Goal: Task Accomplishment & Management: Use online tool/utility

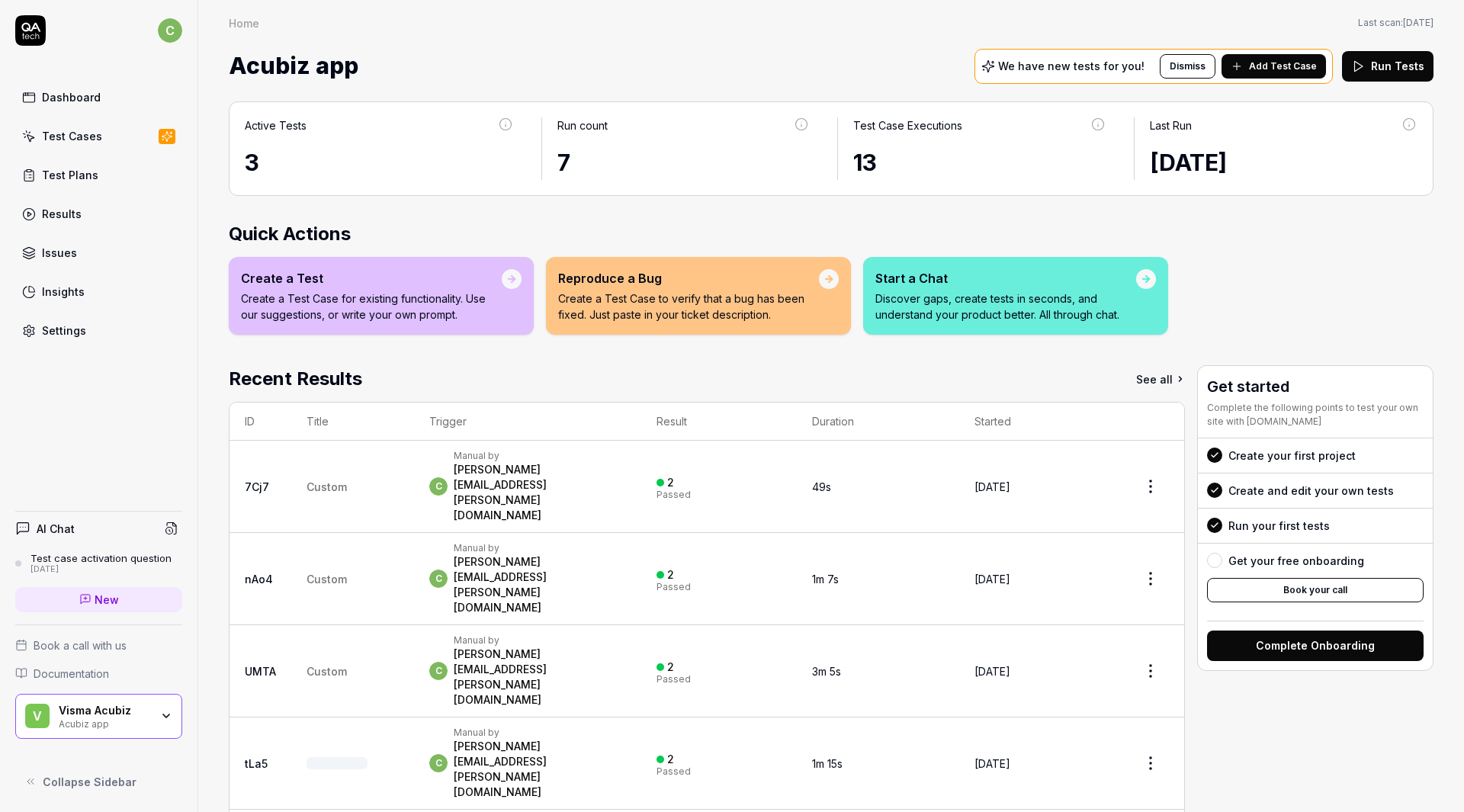
click at [79, 134] on div "Test Cases" at bounding box center [71, 136] width 60 height 16
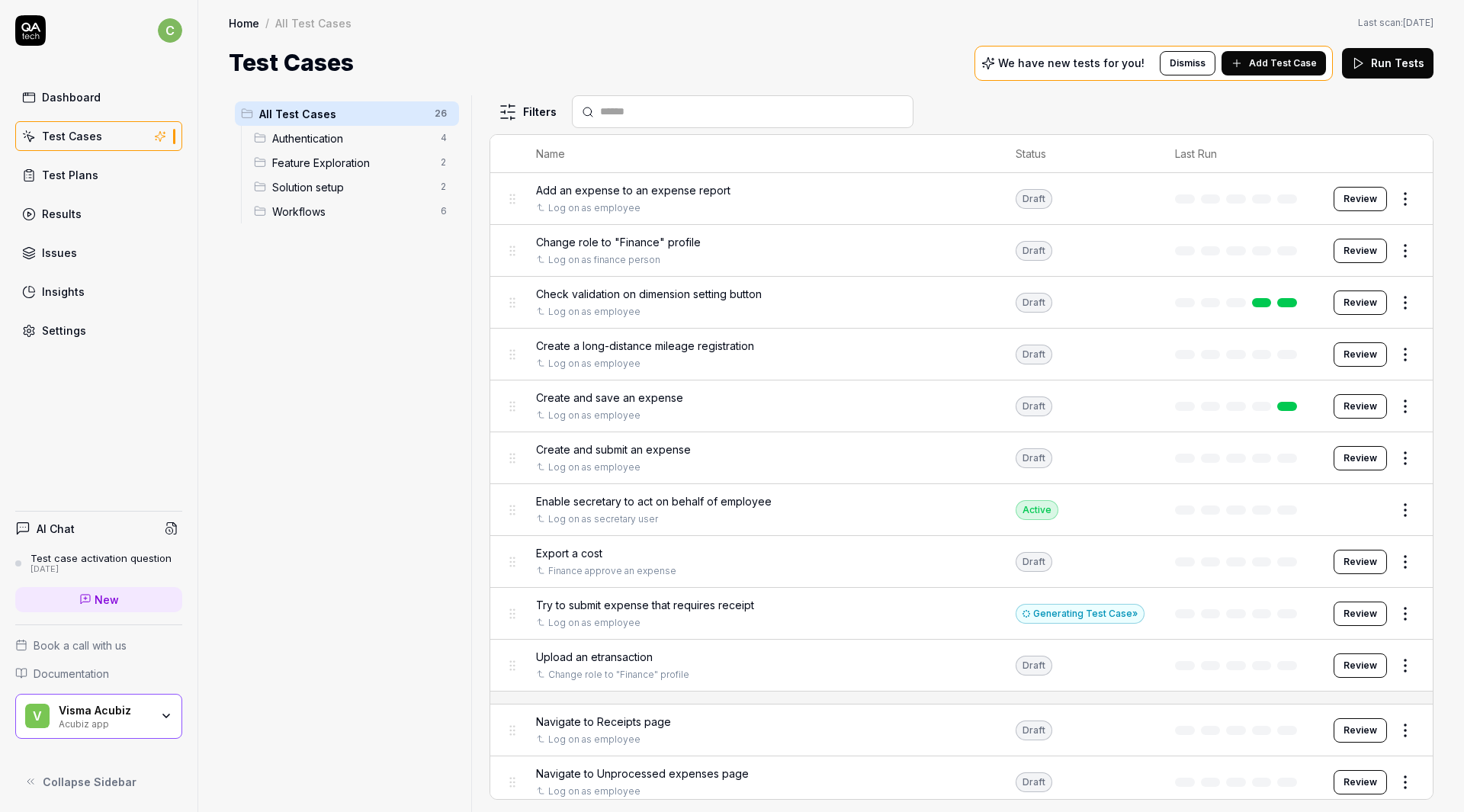
click at [55, 174] on div "Test Plans" at bounding box center [70, 175] width 56 height 16
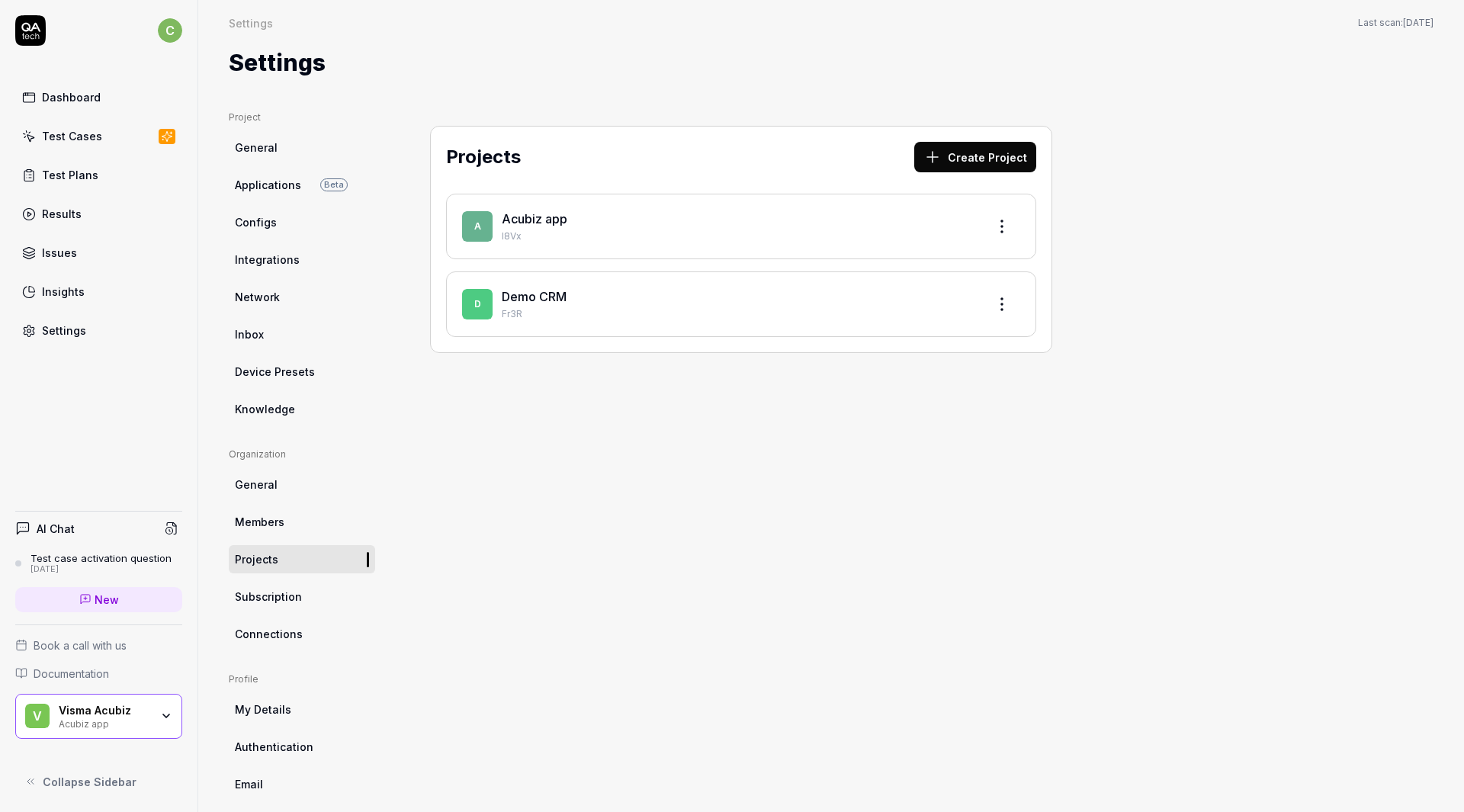
click at [986, 162] on button "Create Project" at bounding box center [975, 157] width 122 height 30
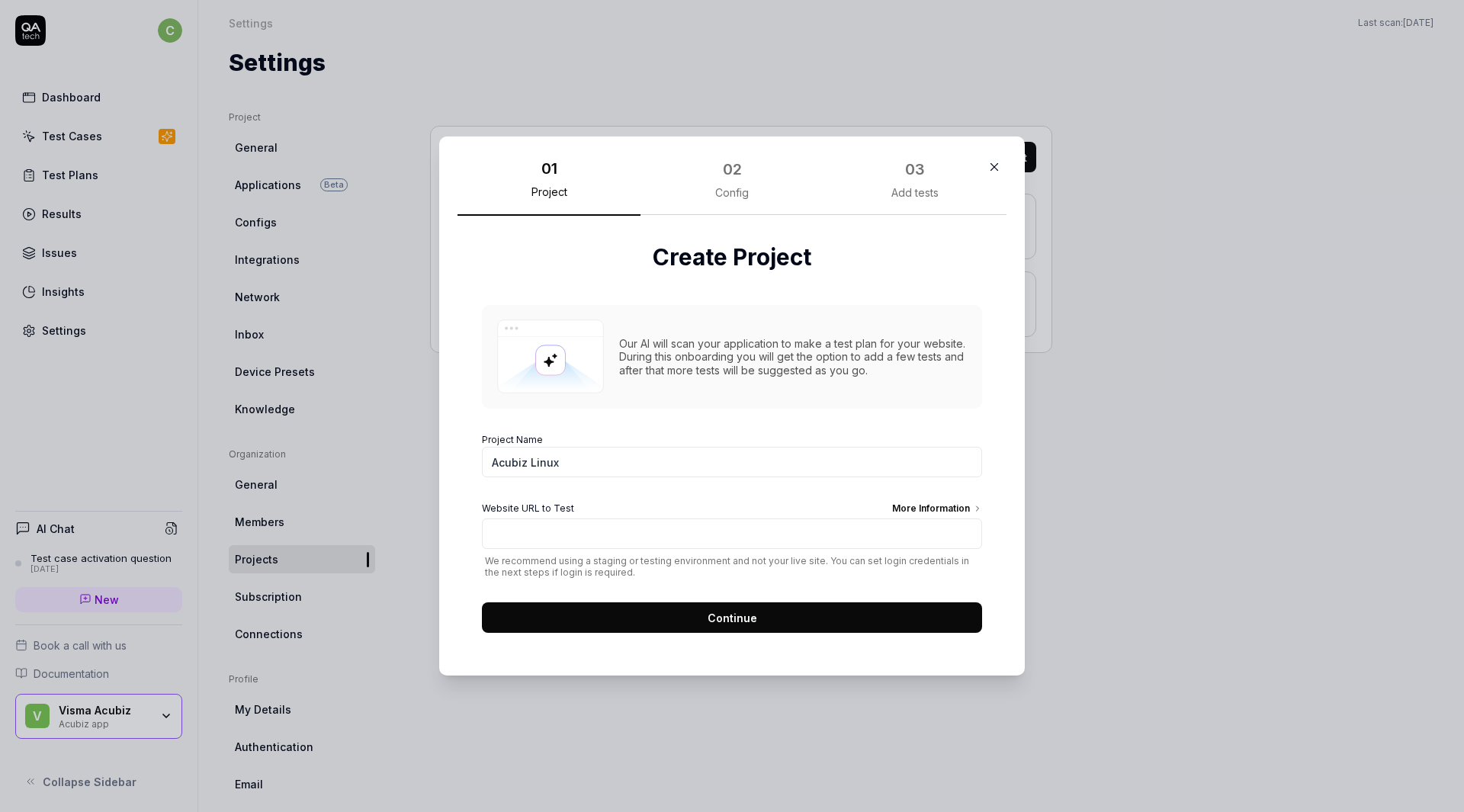
type input "Acubiz Linux"
click at [552, 533] on input "Website URL to Test More Information" at bounding box center [732, 533] width 500 height 30
click at [989, 161] on icon "button" at bounding box center [994, 167] width 14 height 14
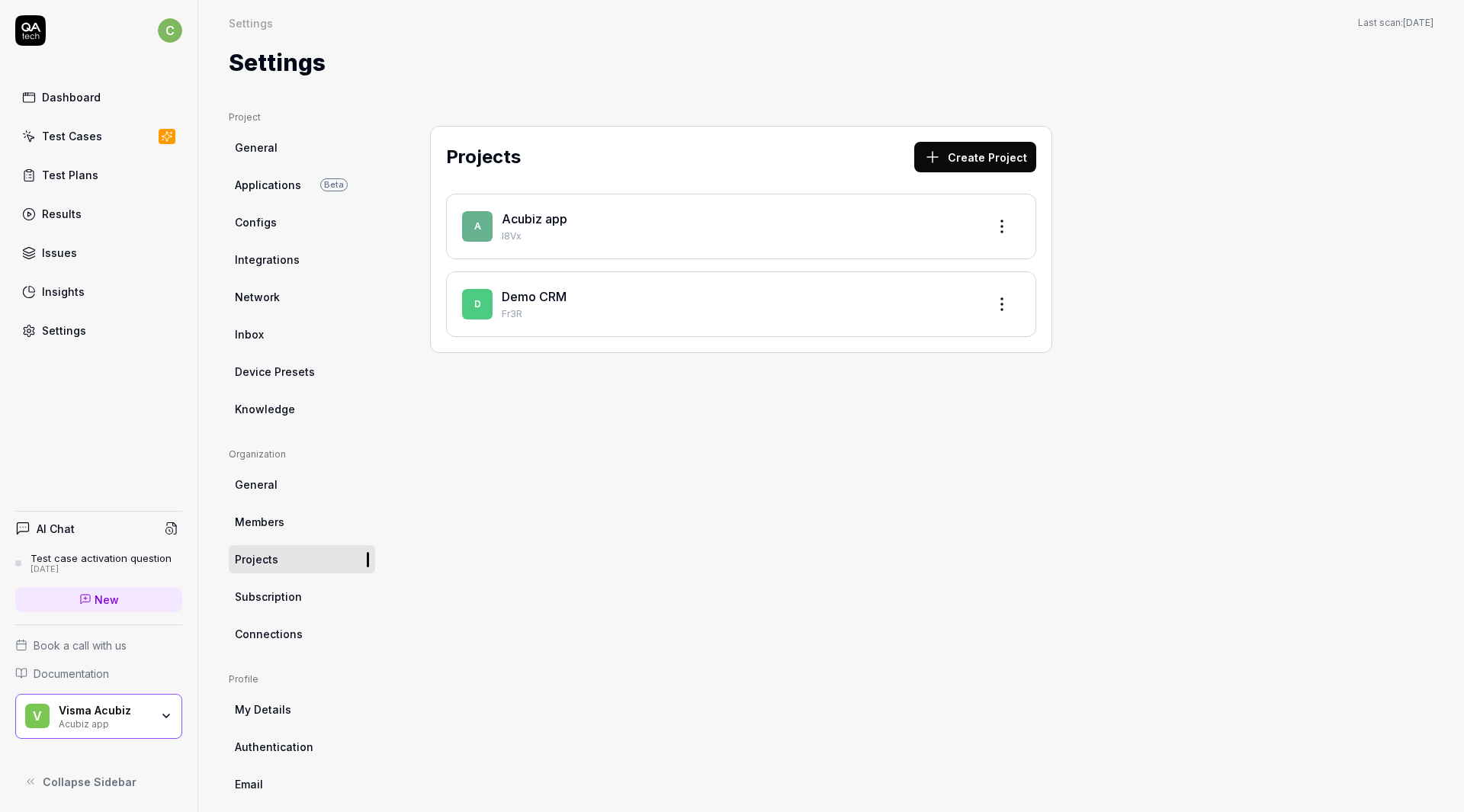
click at [62, 178] on div "Test Plans" at bounding box center [70, 175] width 56 height 16
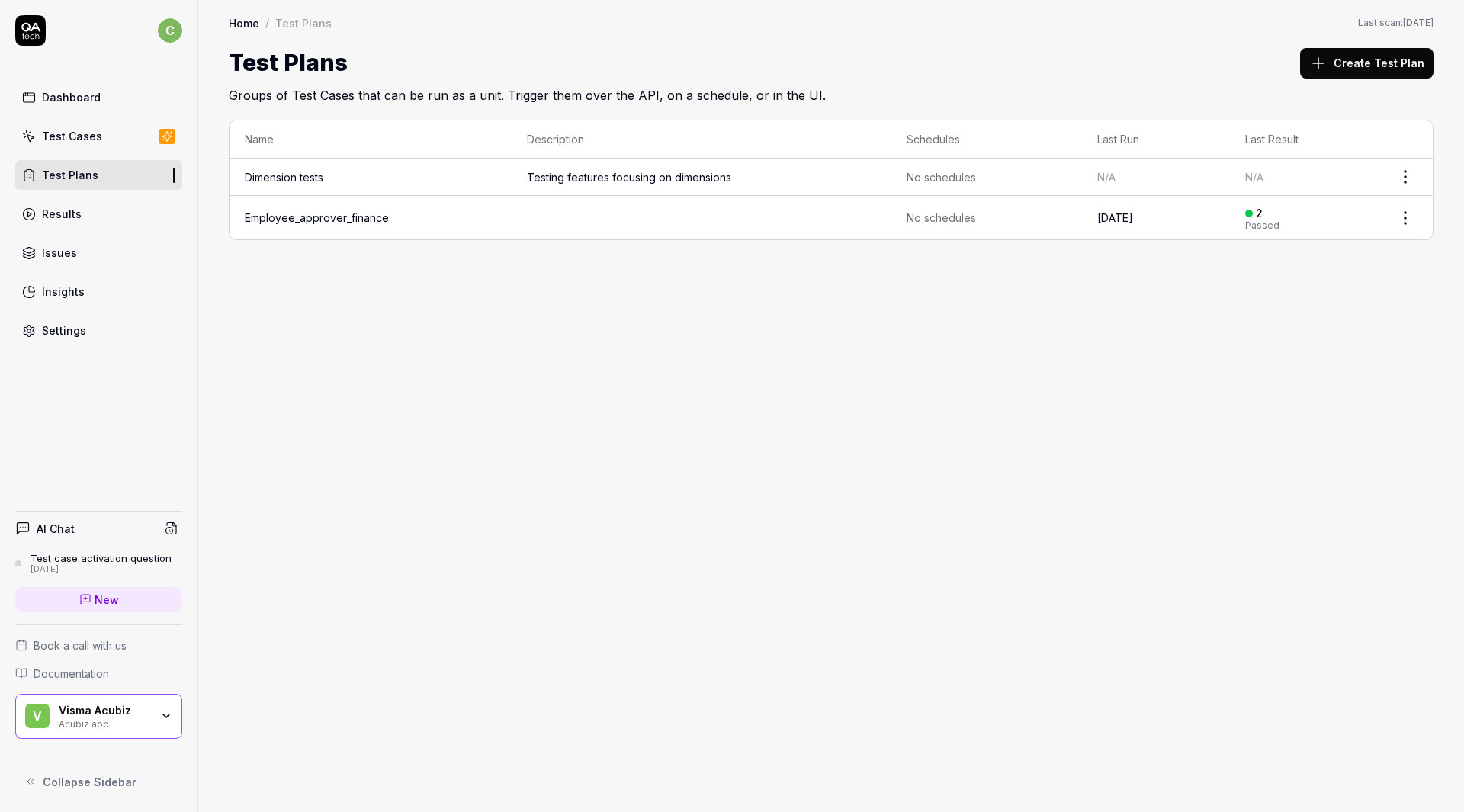
click at [292, 184] on td "Dimension tests" at bounding box center [371, 177] width 282 height 38
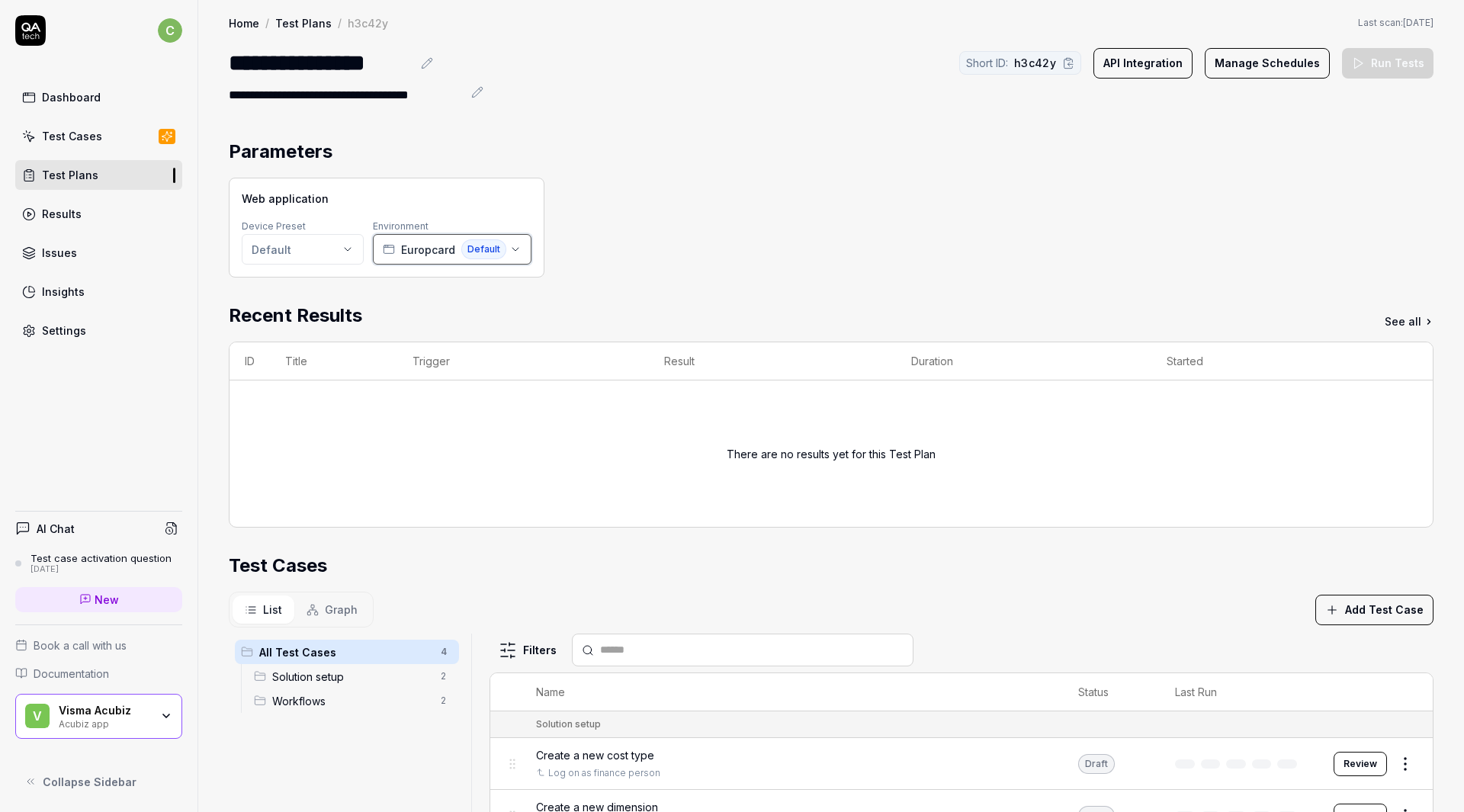
click at [466, 249] on span "Default" at bounding box center [484, 249] width 45 height 20
click at [753, 183] on div "Web application Device Preset Default Environment Europcard Default" at bounding box center [831, 227] width 1205 height 100
click at [63, 129] on div "Test Cases" at bounding box center [71, 136] width 60 height 16
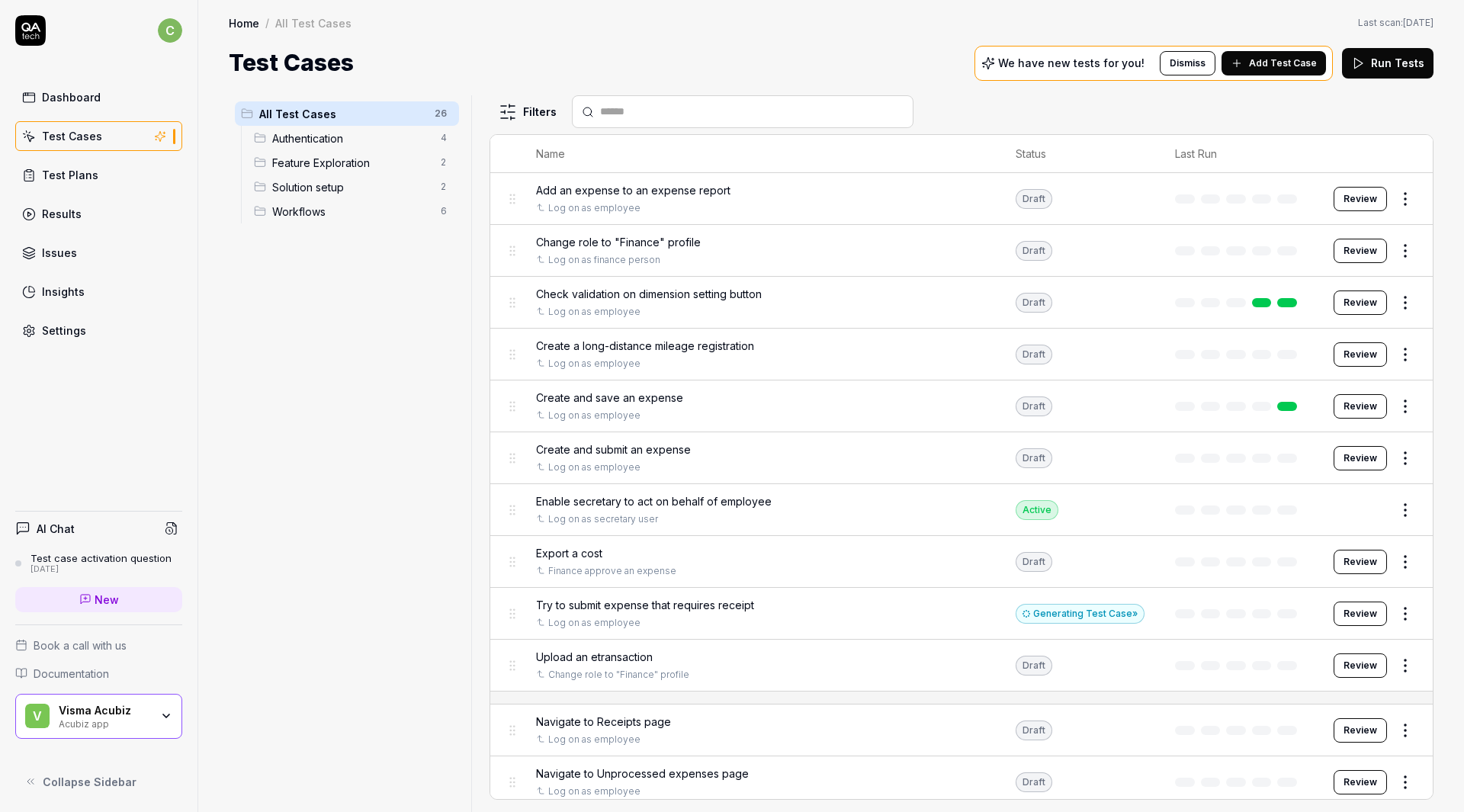
click at [65, 98] on div "Dashboard" at bounding box center [70, 97] width 58 height 16
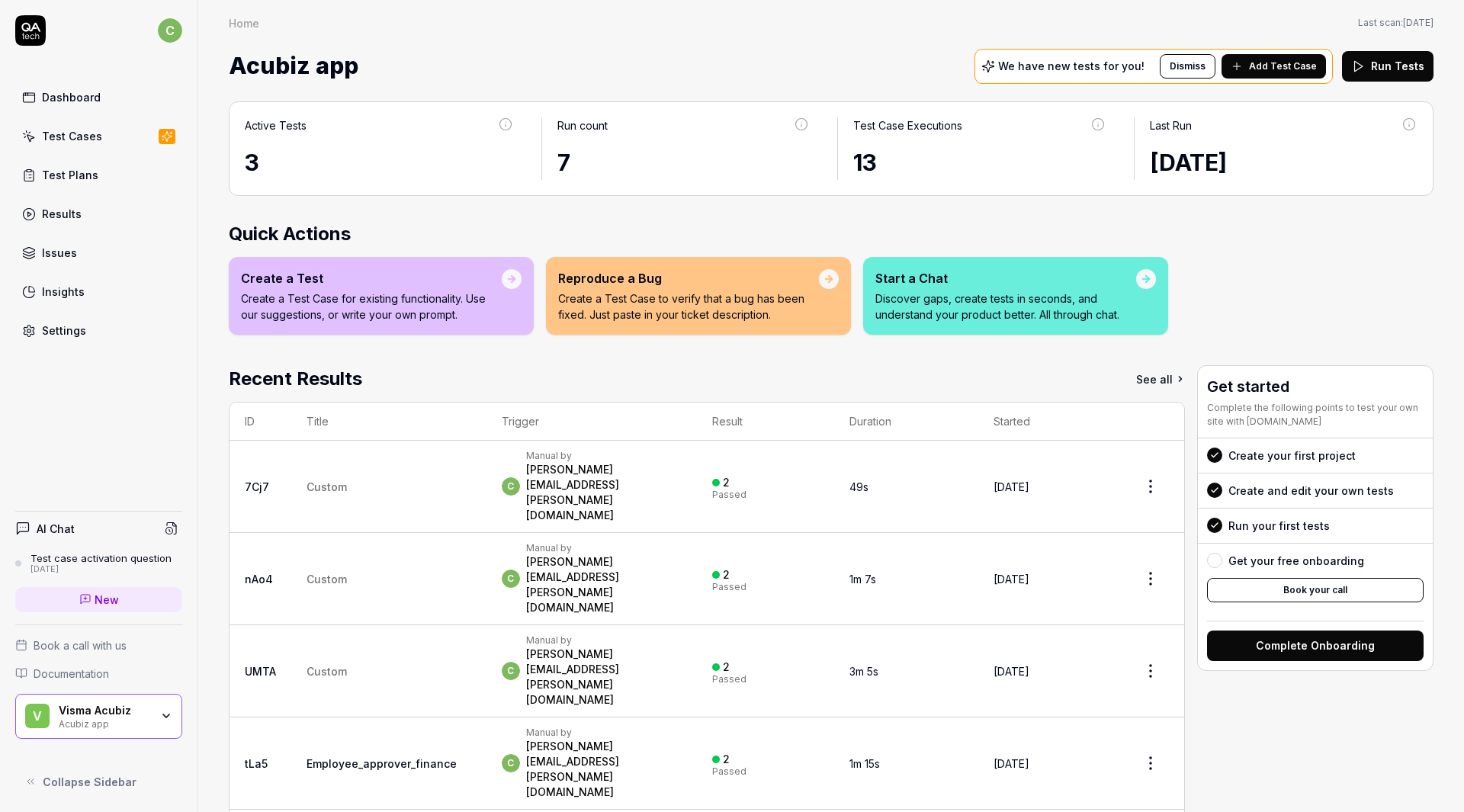
click at [65, 136] on div "Test Cases" at bounding box center [71, 136] width 60 height 16
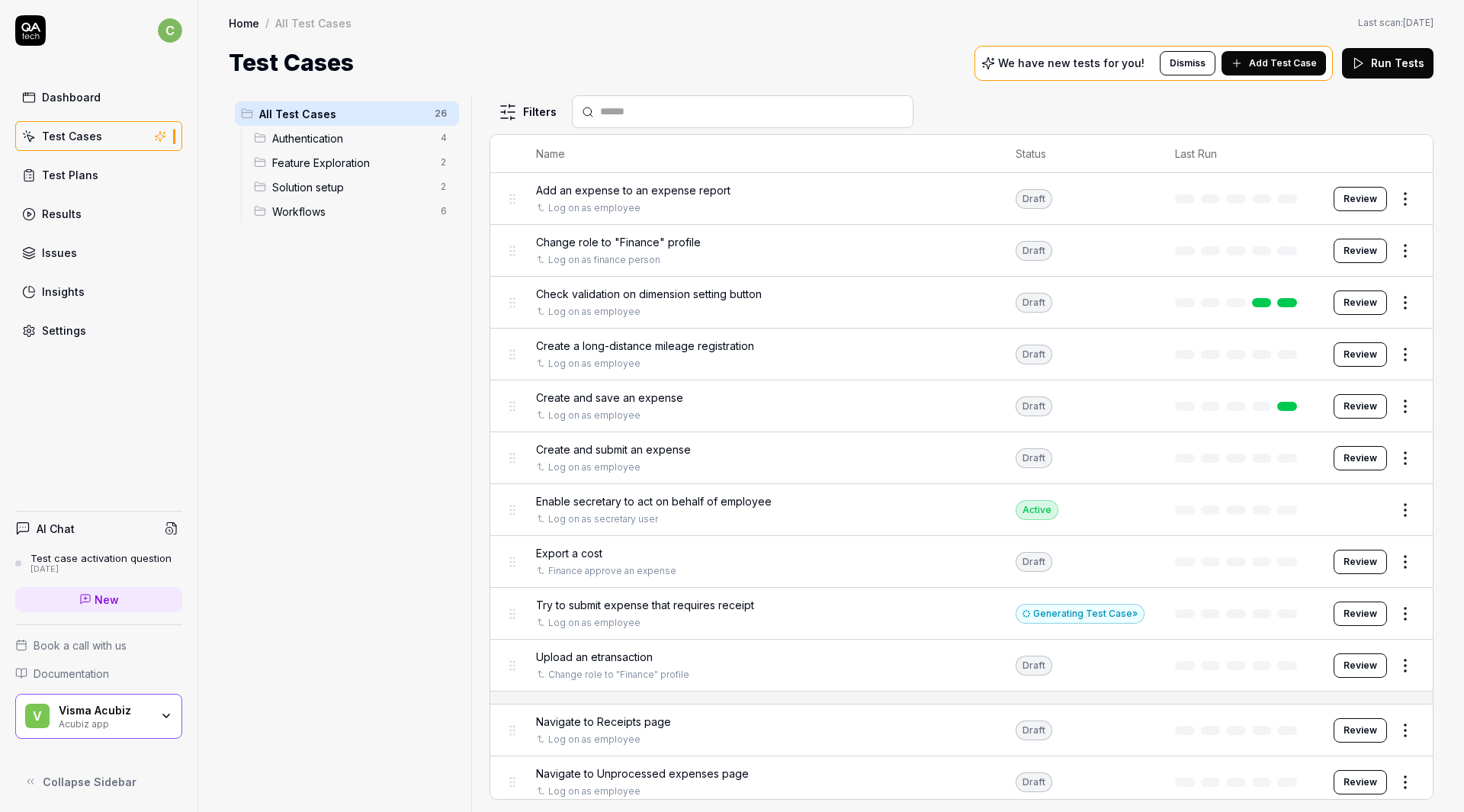
click at [90, 712] on div "Visma Acubiz" at bounding box center [104, 710] width 91 height 14
click at [70, 133] on div "Test Cases" at bounding box center [71, 136] width 60 height 16
click at [68, 287] on div "Insights" at bounding box center [62, 291] width 42 height 16
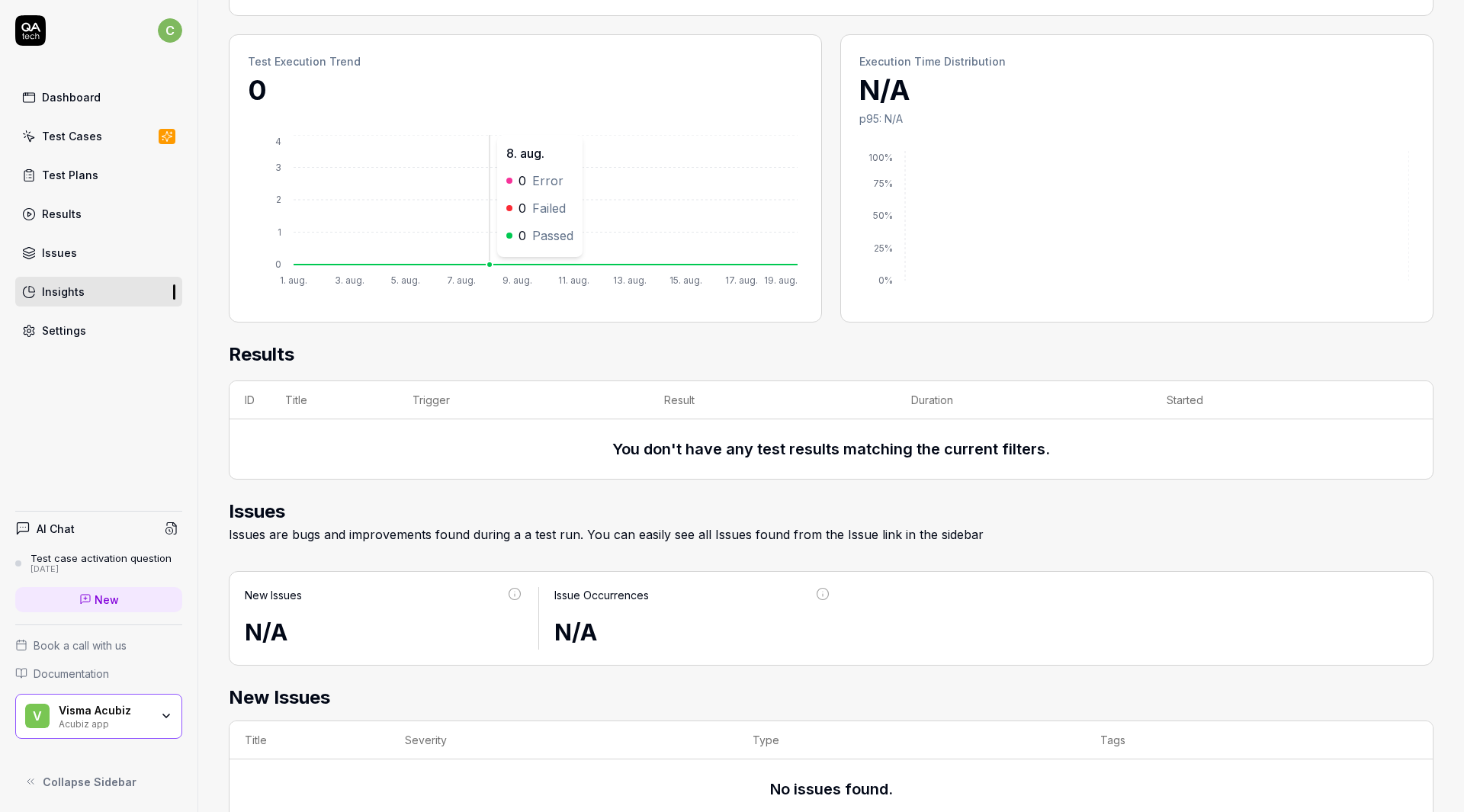
scroll to position [227, 0]
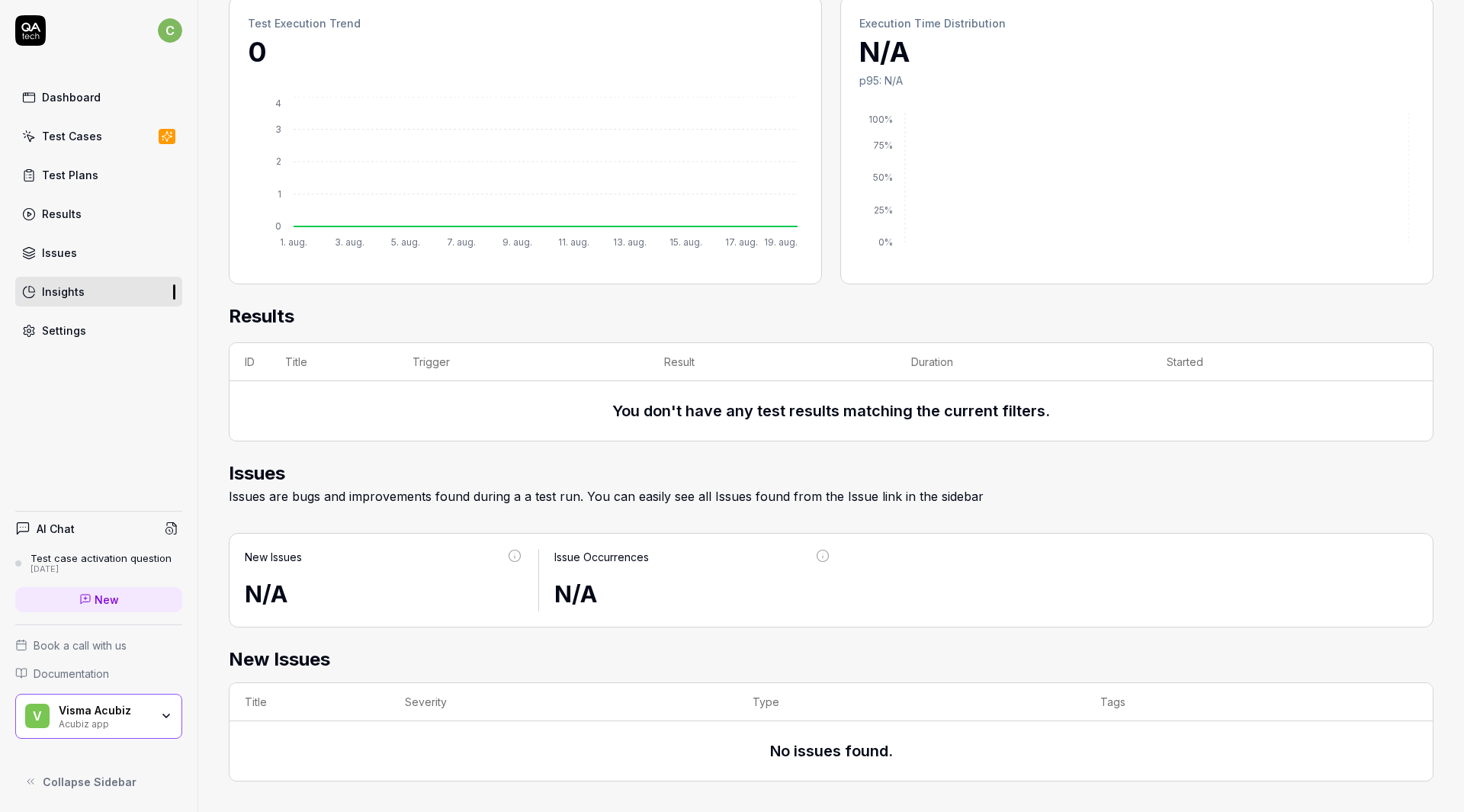
click at [51, 330] on div "Settings" at bounding box center [63, 331] width 44 height 16
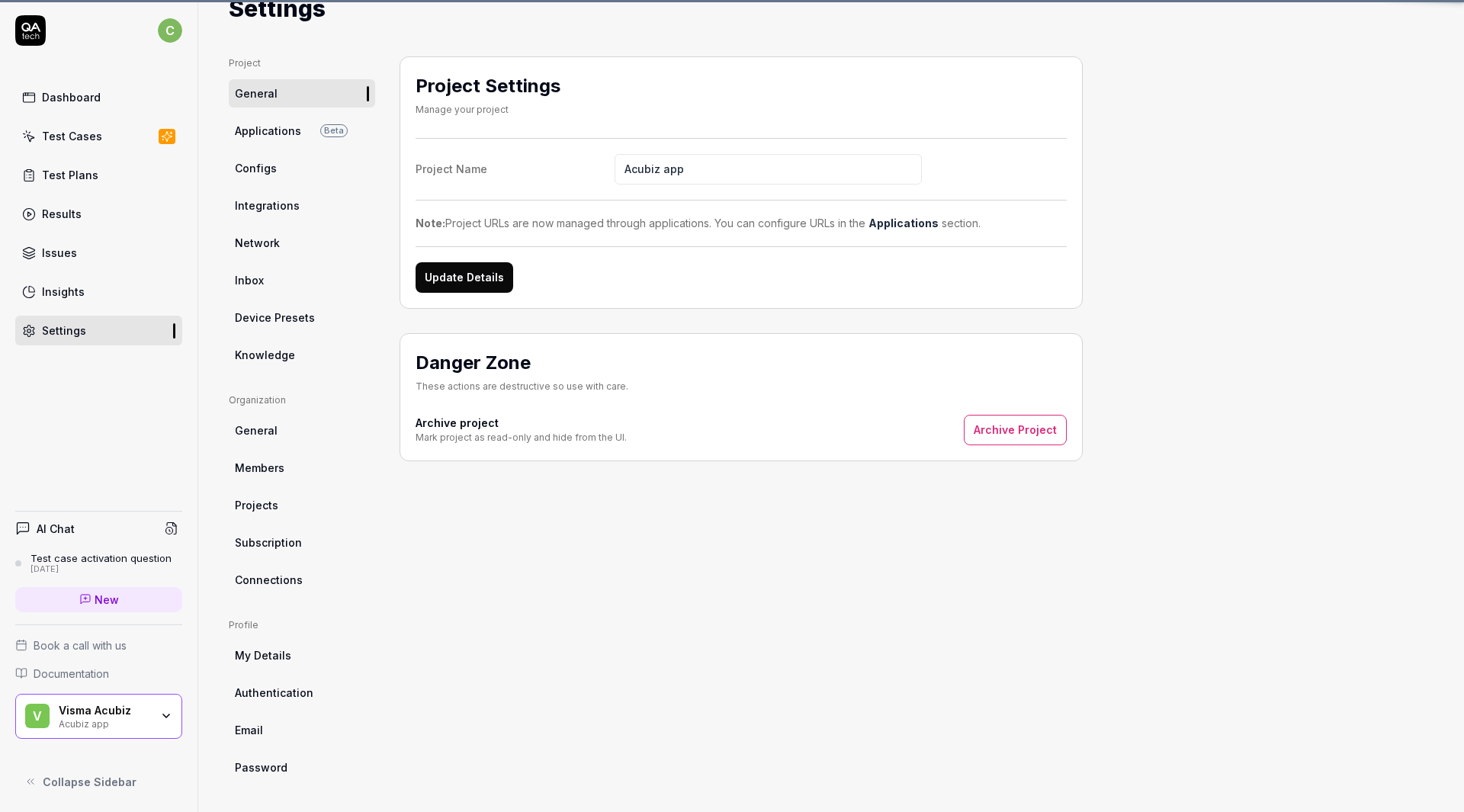
scroll to position [54, 0]
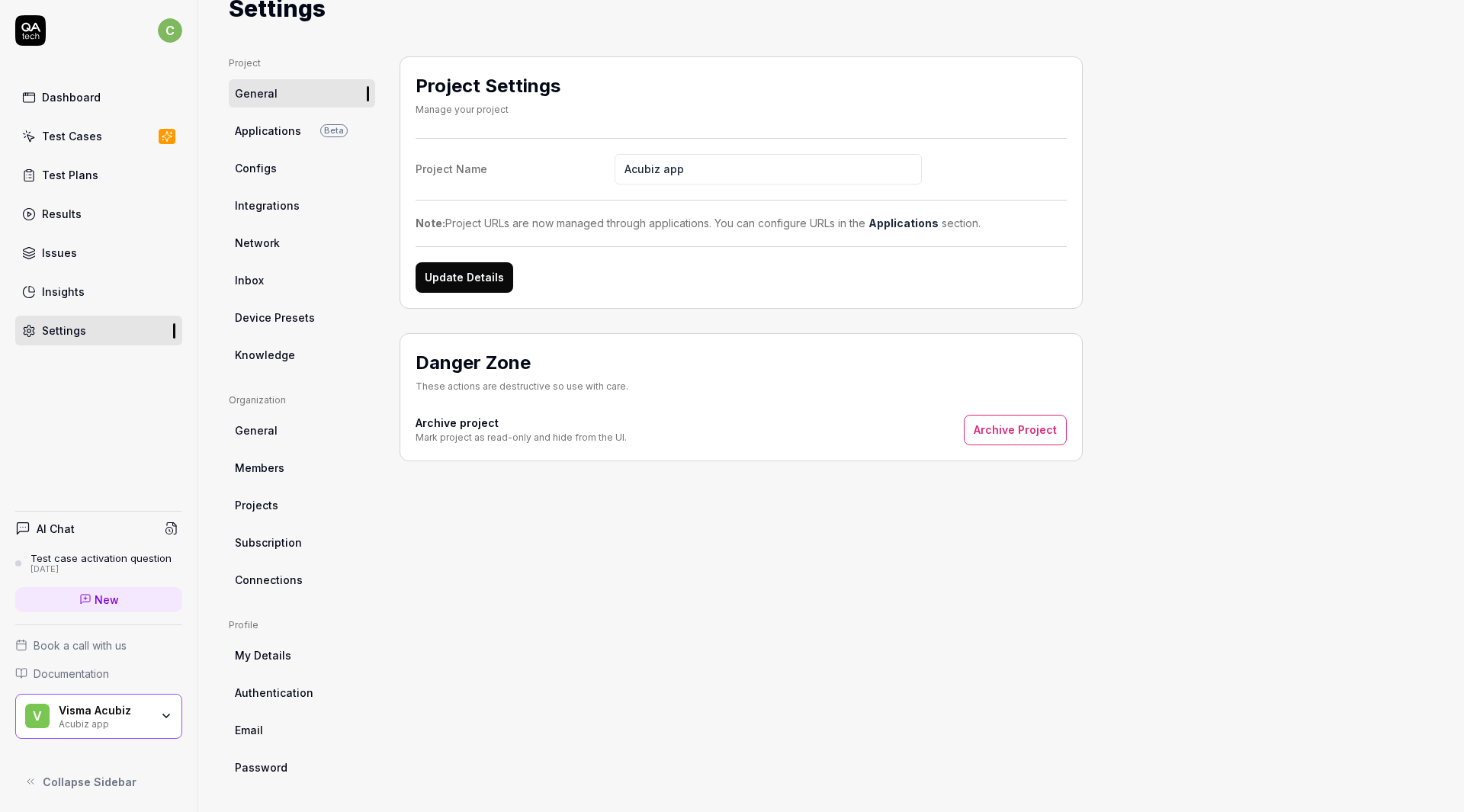
click at [282, 207] on span "Integrations" at bounding box center [267, 206] width 65 height 16
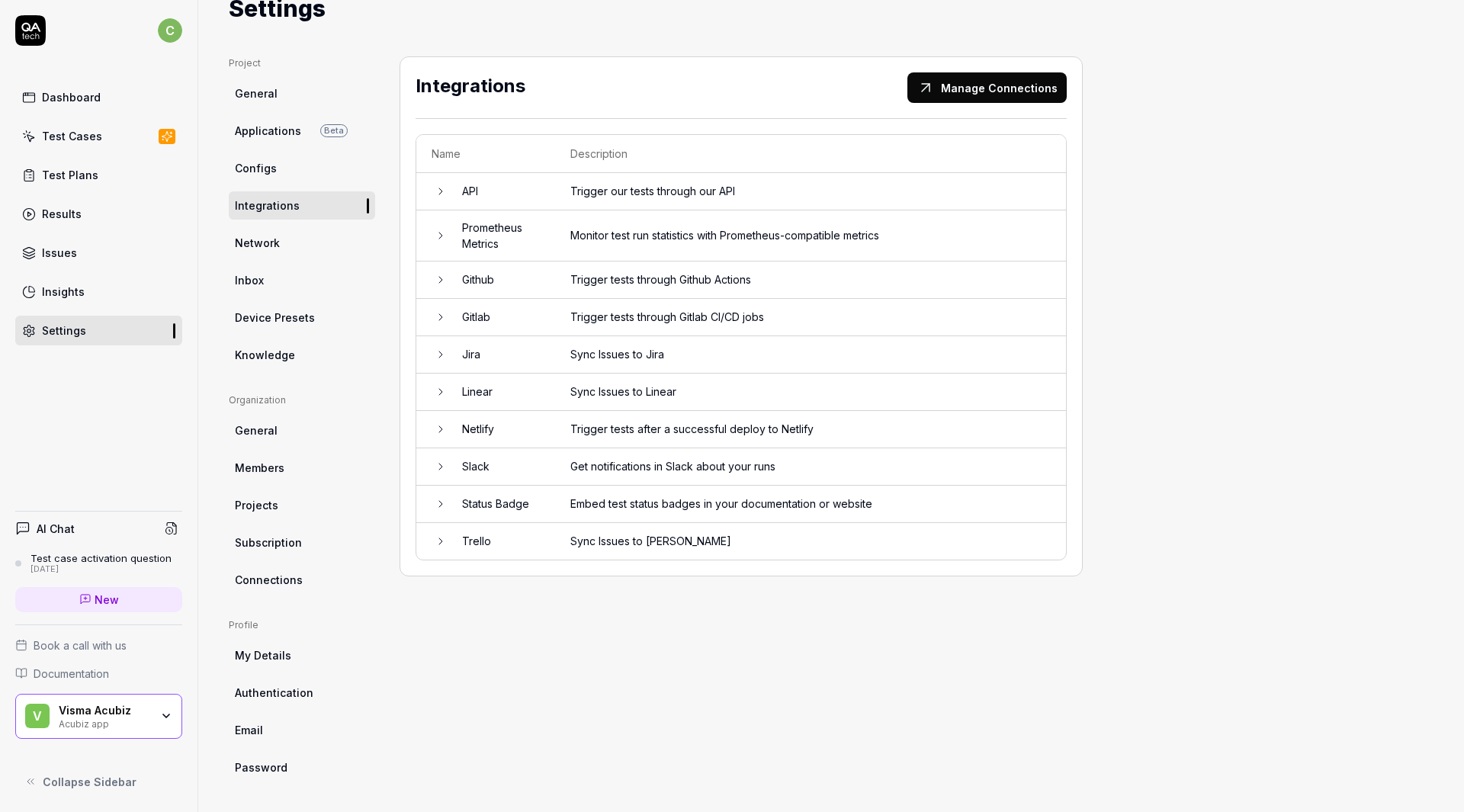
click at [438, 357] on icon at bounding box center [440, 354] width 12 height 12
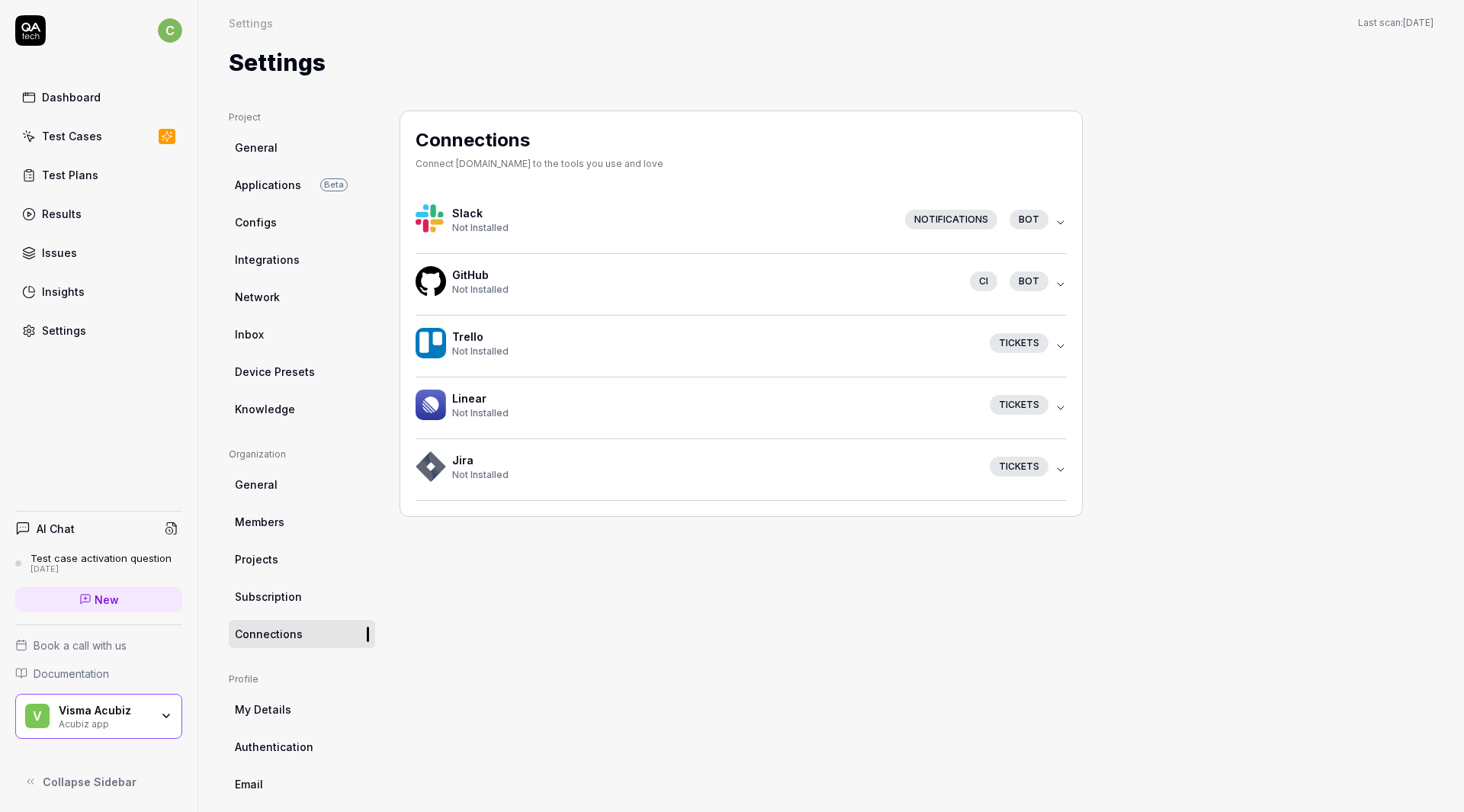
click at [1032, 468] on div "Tickets" at bounding box center [1019, 466] width 58 height 20
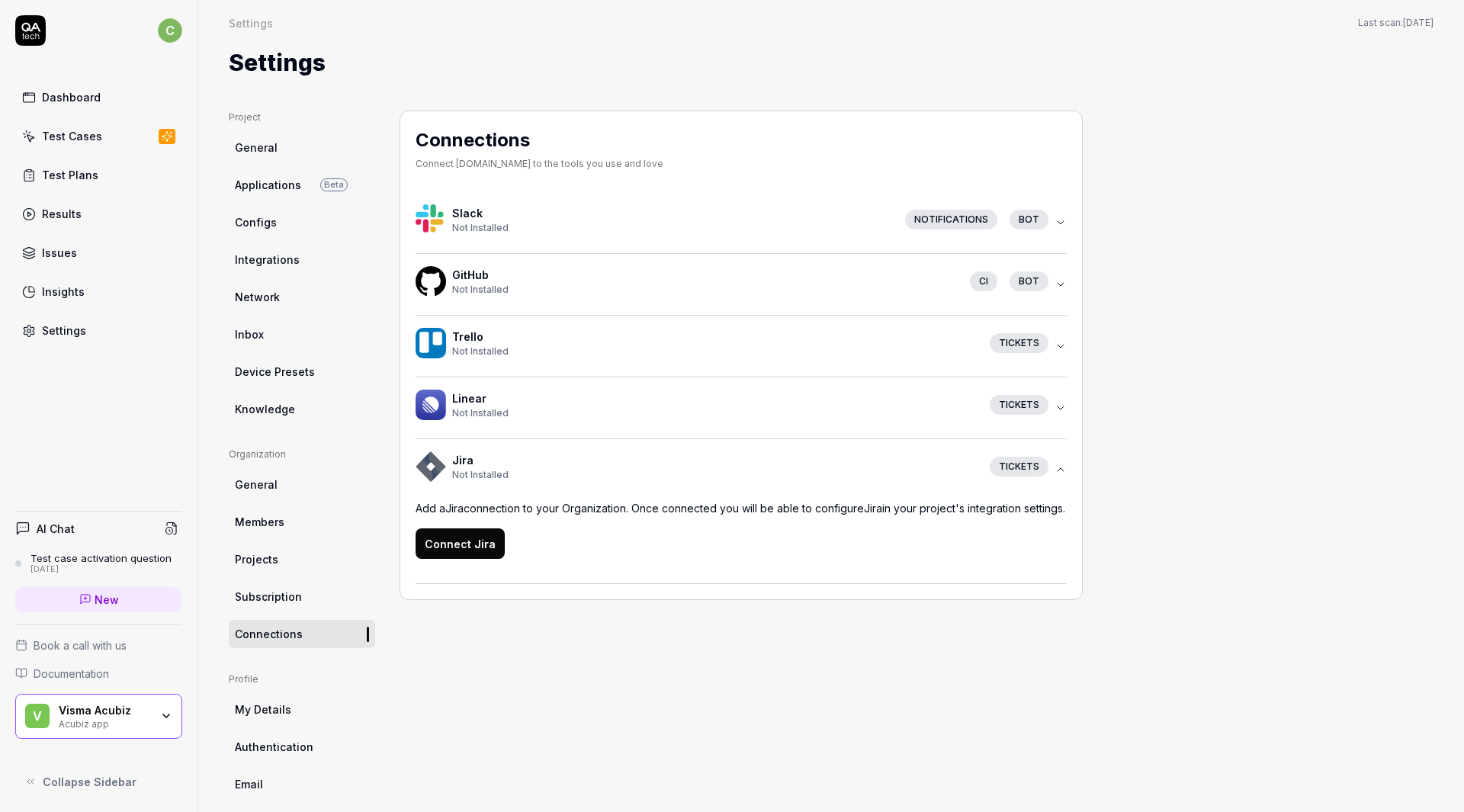
click at [431, 557] on button "Connect Jira" at bounding box center [460, 544] width 89 height 30
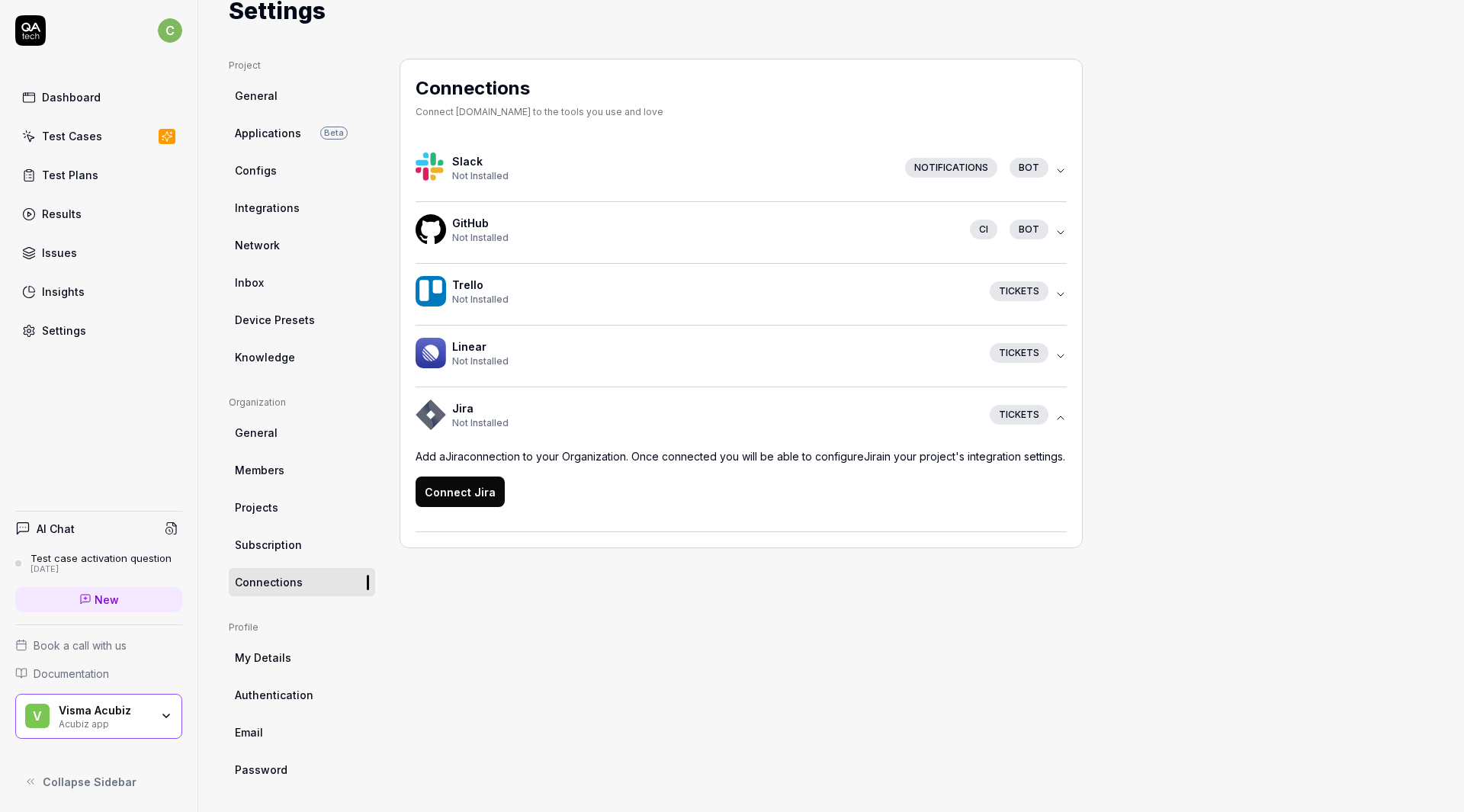
scroll to position [54, 0]
